Goal: Task Accomplishment & Management: Manage account settings

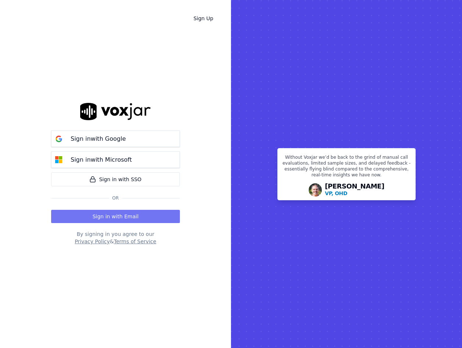
drag, startPoint x: 0, startPoint y: 0, endPoint x: 138, endPoint y: 223, distance: 262.1
click at [138, 223] on button "Sign in with Email" at bounding box center [115, 216] width 129 height 13
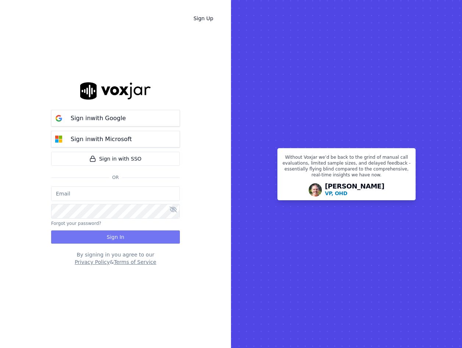
type input "[EMAIL_ADDRESS][DOMAIN_NAME]"
click at [139, 237] on button "Sign In" at bounding box center [115, 236] width 129 height 13
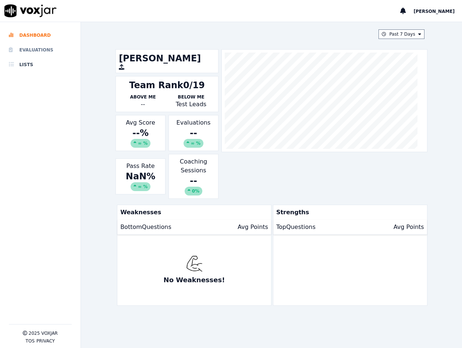
click at [26, 50] on li "Evaluations" at bounding box center [40, 50] width 63 height 15
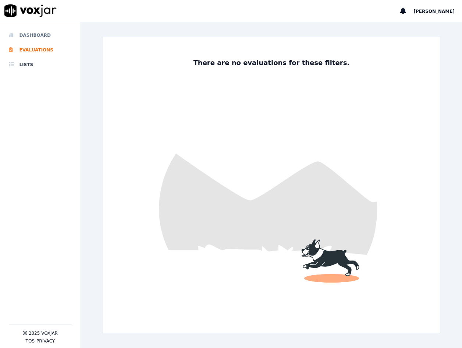
click at [49, 37] on li "Dashboard" at bounding box center [40, 35] width 63 height 15
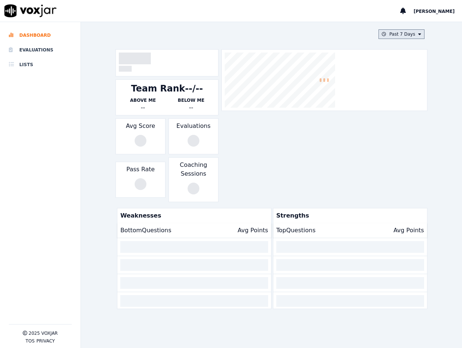
click at [407, 33] on button "Past 7 Days" at bounding box center [401, 34] width 46 height 10
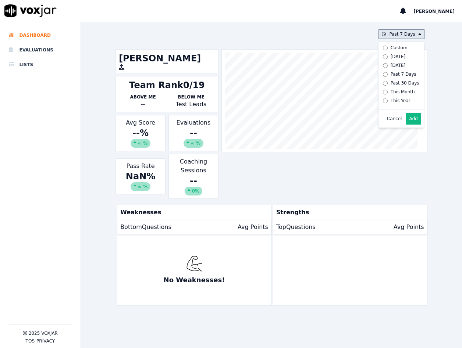
click at [390, 55] on div "Today" at bounding box center [397, 57] width 15 height 6
click at [406, 125] on button "Add" at bounding box center [413, 119] width 14 height 12
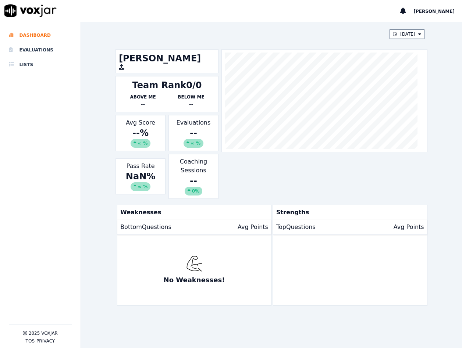
click at [186, 142] on icon at bounding box center [187, 142] width 3 height 4
click at [38, 55] on li "Evaluations" at bounding box center [40, 50] width 63 height 15
